Goal: Find specific page/section: Find specific page/section

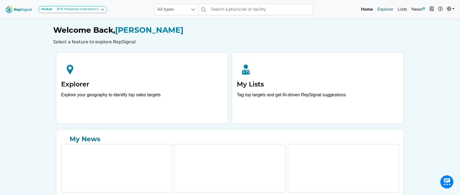
click at [385, 8] on link "Explorer" at bounding box center [385, 9] width 20 height 11
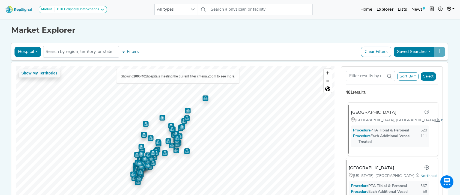
click at [441, 122] on span "Northeast" at bounding box center [449, 120] width 17 height 4
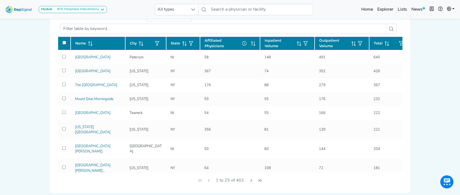
scroll to position [373, 0]
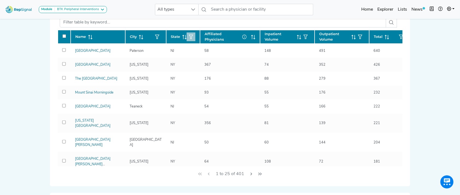
click at [193, 37] on button "button" at bounding box center [190, 36] width 9 height 9
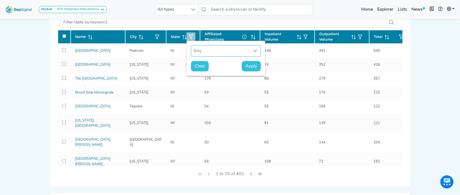
click at [199, 51] on div "Any" at bounding box center [220, 51] width 59 height 11
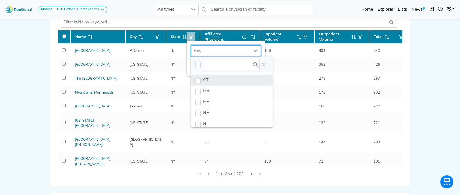
click at [211, 83] on li "CT" at bounding box center [232, 80] width 82 height 11
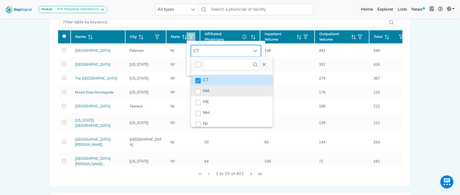
click at [212, 87] on li "MA" at bounding box center [232, 91] width 82 height 11
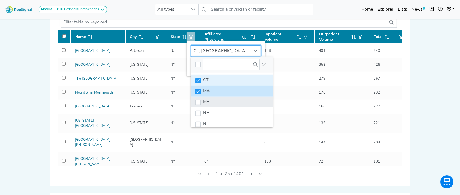
click at [213, 102] on li "ME" at bounding box center [232, 102] width 82 height 11
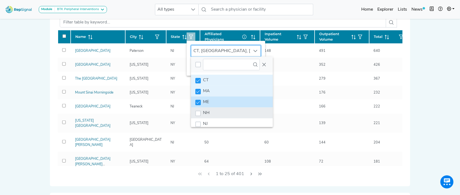
click at [216, 115] on li "NH" at bounding box center [232, 112] width 82 height 11
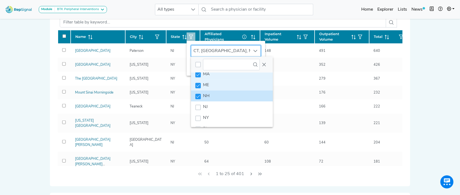
scroll to position [19, 0]
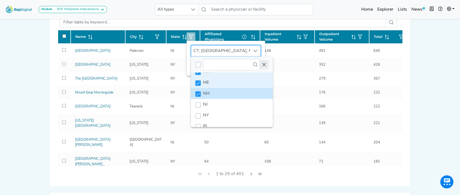
click at [263, 64] on icon "Close" at bounding box center [264, 64] width 4 height 4
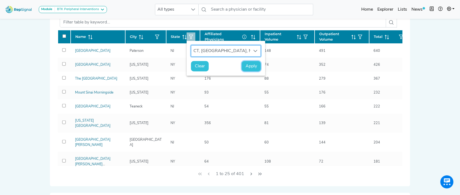
click at [246, 66] on span "Apply" at bounding box center [250, 66] width 11 height 7
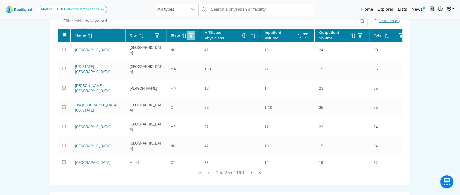
scroll to position [287, 0]
